Goal: Transaction & Acquisition: Book appointment/travel/reservation

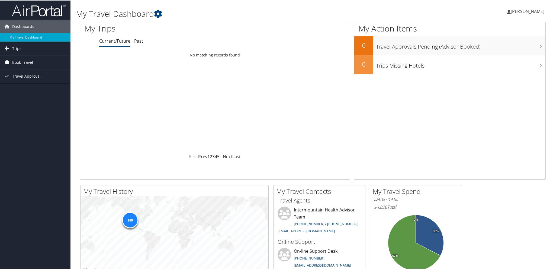
click at [21, 63] on span "Book Travel" at bounding box center [22, 62] width 21 height 14
click at [24, 86] on link "Book/Manage Online Trips" at bounding box center [35, 89] width 70 height 8
click at [19, 59] on span "Book Travel" at bounding box center [22, 62] width 21 height 14
click at [38, 88] on link "Book/Manage Online Trips" at bounding box center [35, 89] width 70 height 8
